Goal: Find specific page/section

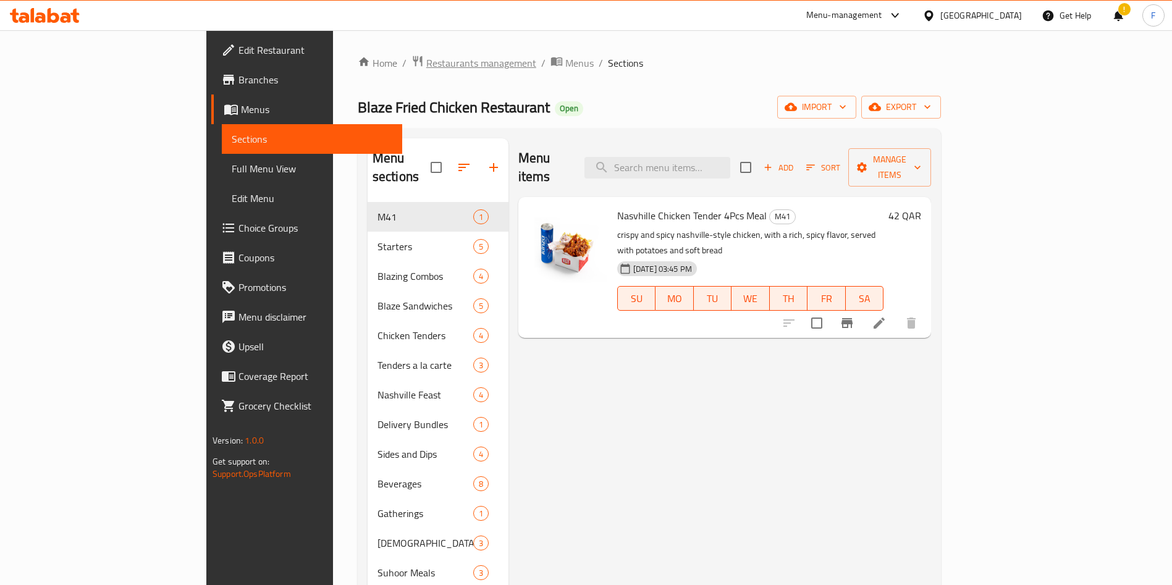
click at [426, 68] on span "Restaurants management" at bounding box center [481, 63] width 110 height 15
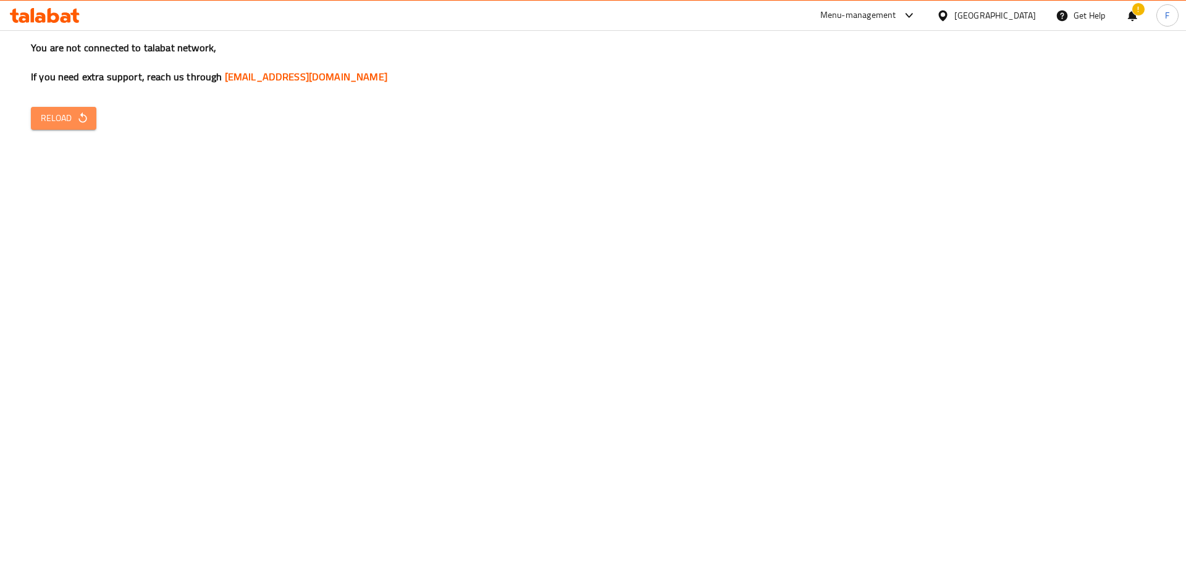
click at [65, 116] on span "Reload" at bounding box center [64, 118] width 46 height 15
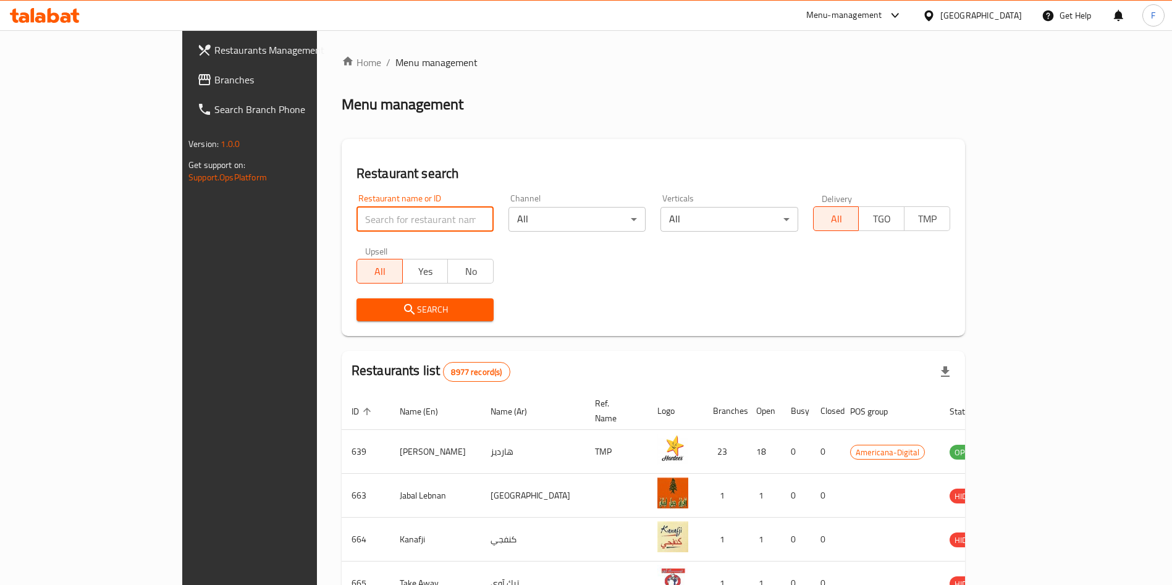
click at [356, 219] on input "search" at bounding box center [424, 219] width 137 height 25
click at [882, 20] on div "Menu-management" at bounding box center [844, 15] width 76 height 15
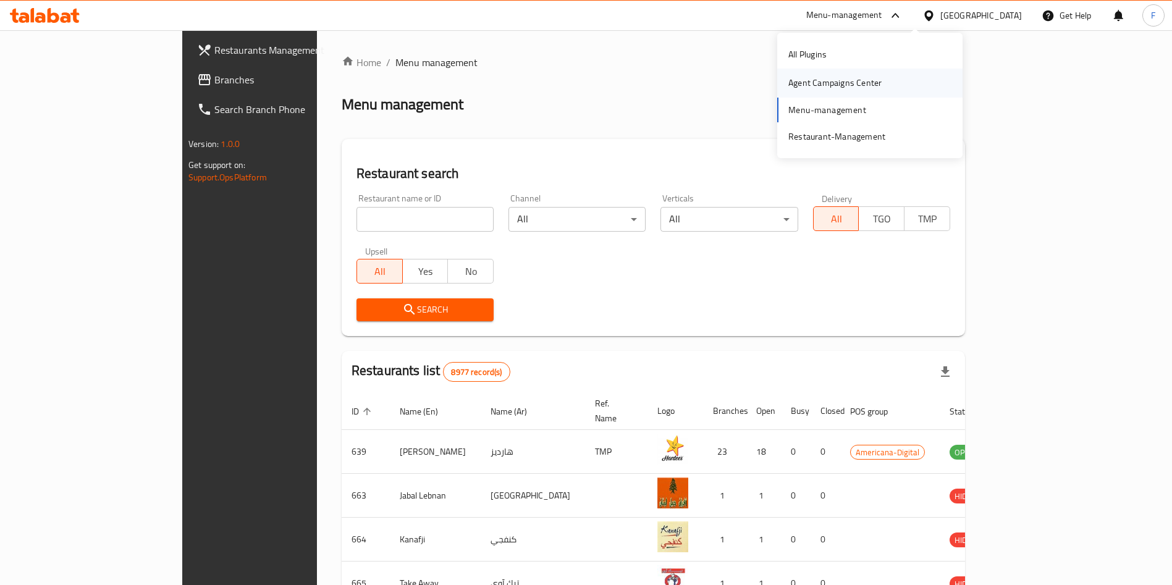
click at [881, 79] on div "Agent Campaigns Center" at bounding box center [834, 83] width 113 height 28
